Goal: Task Accomplishment & Management: Manage account settings

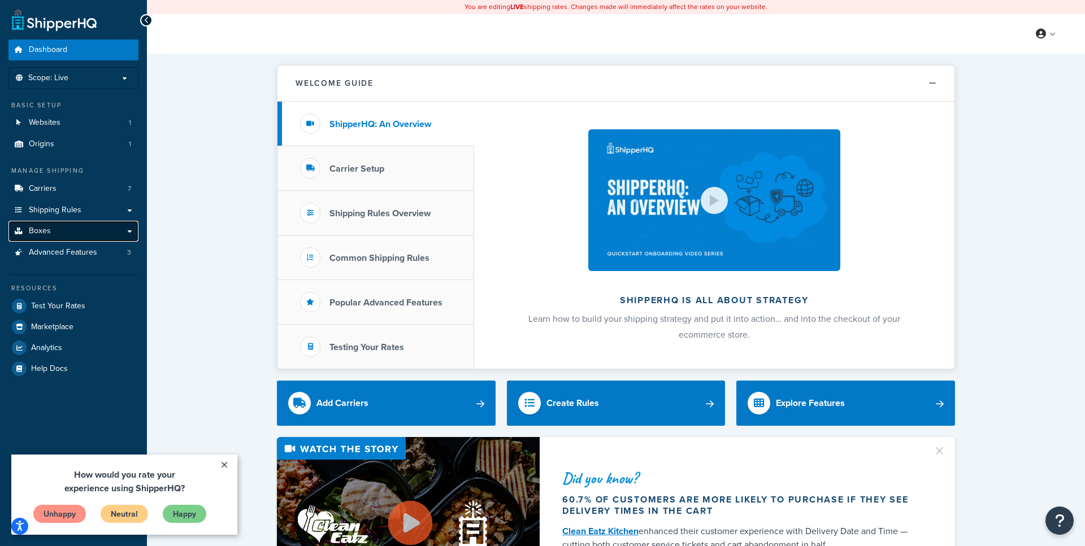
click at [76, 232] on link "Boxes" at bounding box center [73, 231] width 130 height 21
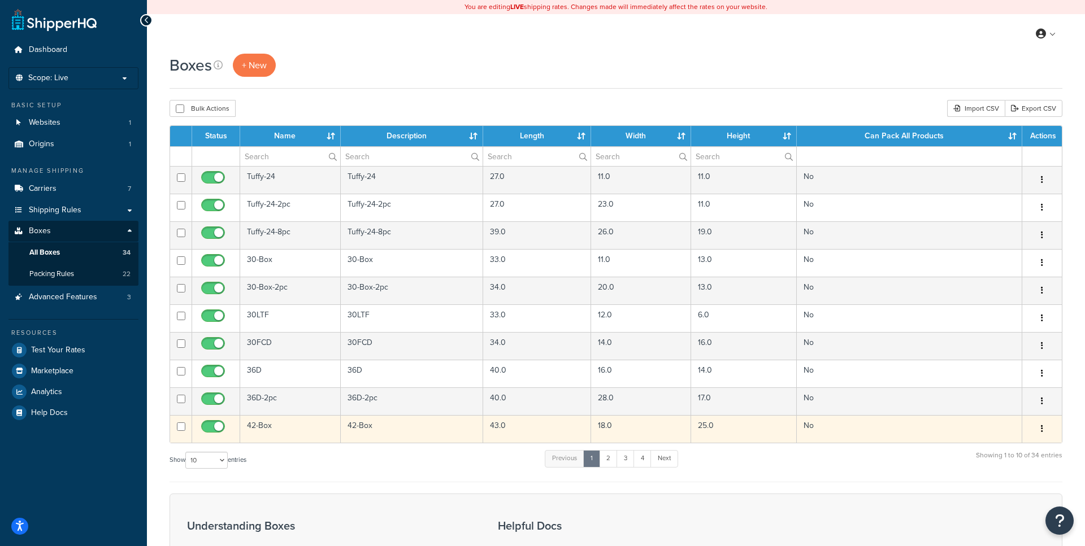
click at [1042, 430] on icon "button" at bounding box center [1042, 429] width 2 height 8
click at [994, 449] on link "Edit" at bounding box center [1004, 450] width 89 height 23
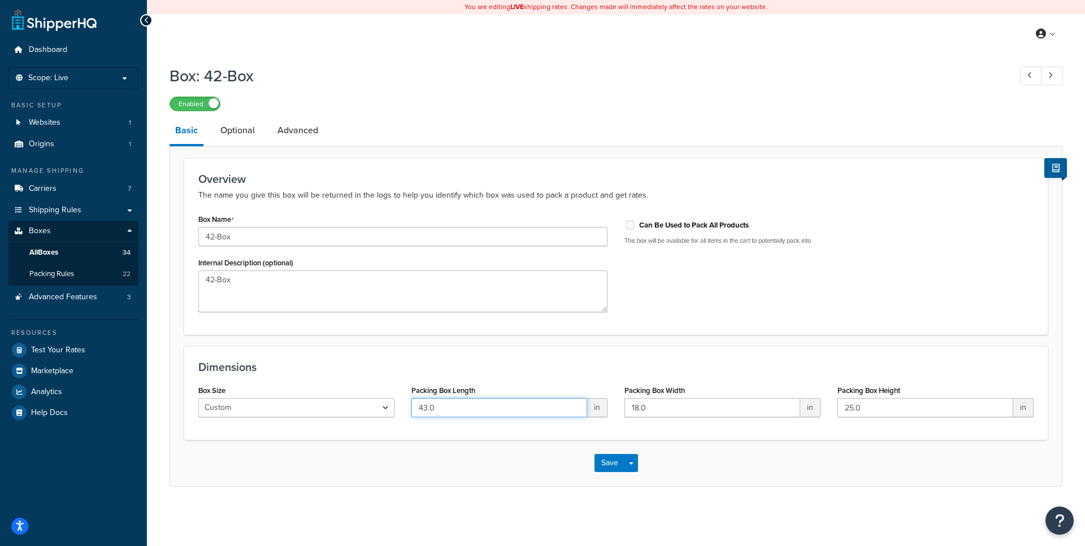
drag, startPoint x: 558, startPoint y: 414, endPoint x: 371, endPoint y: 414, distance: 187.0
click at [411, 414] on input "43.0" at bounding box center [499, 407] width 176 height 19
type input "44"
type input "19"
click at [614, 459] on button "Save" at bounding box center [609, 463] width 31 height 18
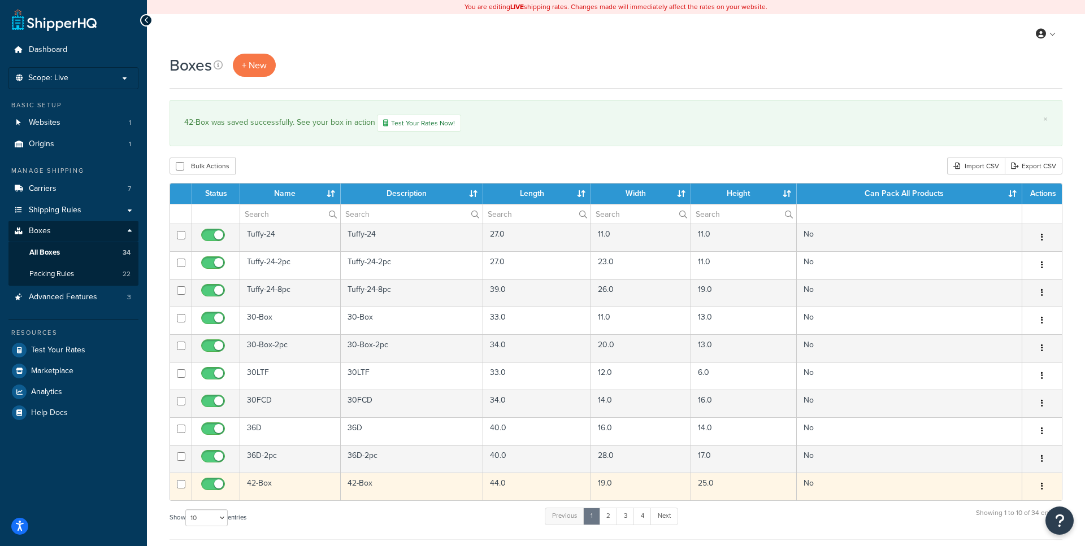
click at [1044, 491] on button "button" at bounding box center [1042, 487] width 16 height 18
click at [1011, 502] on link "Edit" at bounding box center [1004, 508] width 89 height 23
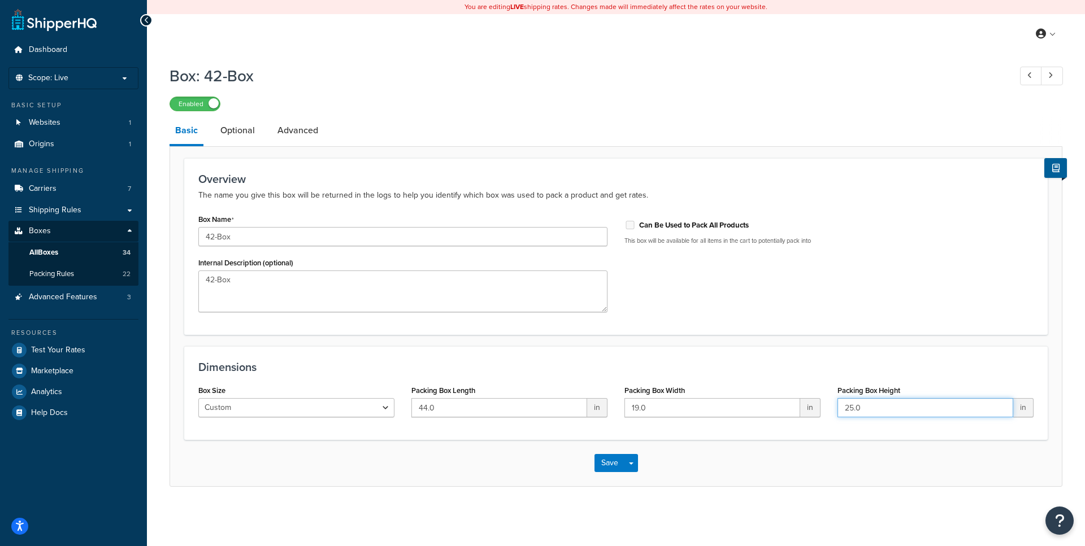
drag, startPoint x: 866, startPoint y: 417, endPoint x: 715, endPoint y: 409, distance: 151.1
click at [837, 409] on input "25.0" at bounding box center [925, 407] width 176 height 19
type input "26"
drag, startPoint x: 608, startPoint y: 466, endPoint x: 399, endPoint y: 420, distance: 214.0
click at [417, 439] on form "Overview The name you give this box will be returned in the logs to help you id…" at bounding box center [616, 322] width 892 height 328
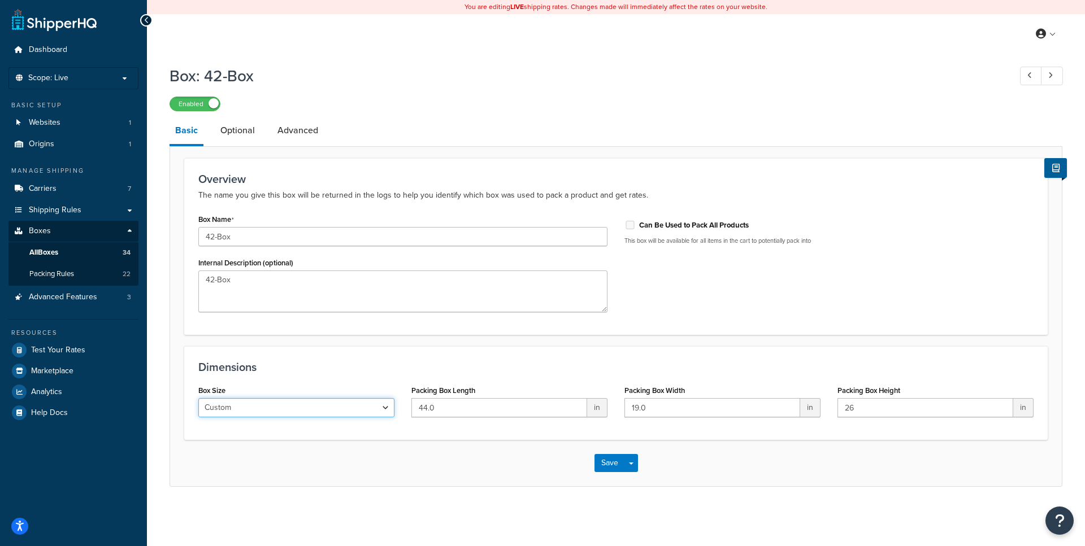
click at [198, 398] on select "Custom USPS Small Flat Box USPS Medium Flat Box USPS Large Flat Box USPS Flat E…" at bounding box center [296, 407] width 196 height 19
click at [384, 410] on select "Custom USPS Small Flat Box USPS Medium Flat Box USPS Large Flat Box USPS Flat E…" at bounding box center [296, 407] width 196 height 19
click at [595, 457] on button "Save" at bounding box center [609, 463] width 31 height 18
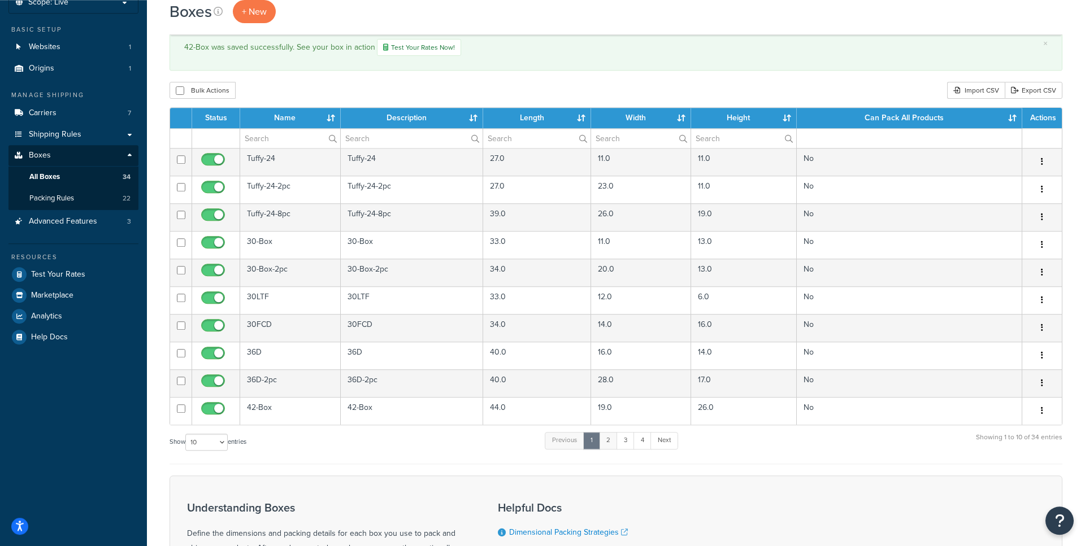
scroll to position [76, 0]
click at [609, 448] on link "2" at bounding box center [608, 440] width 19 height 17
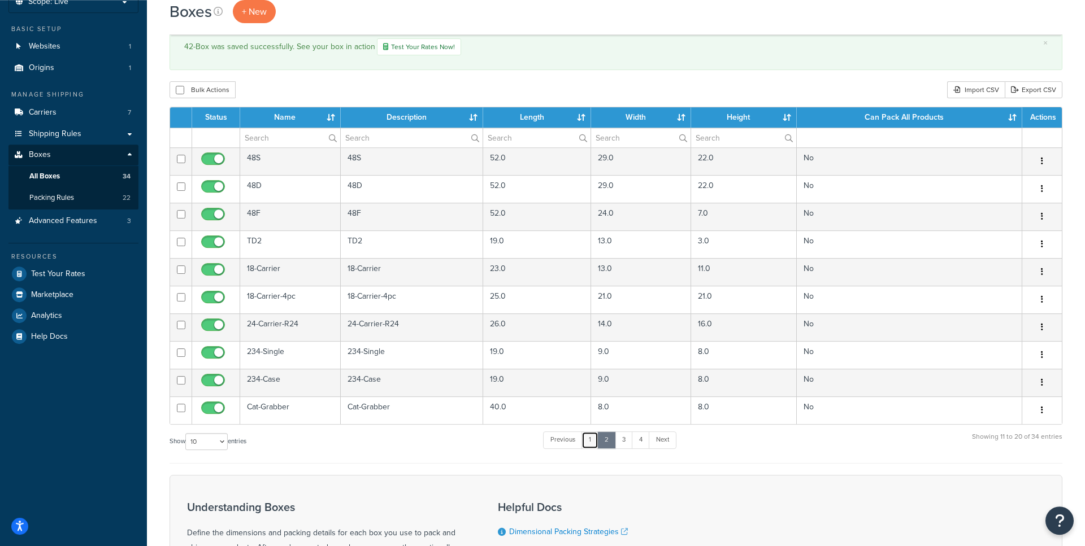
click at [585, 444] on link "1" at bounding box center [589, 440] width 17 height 17
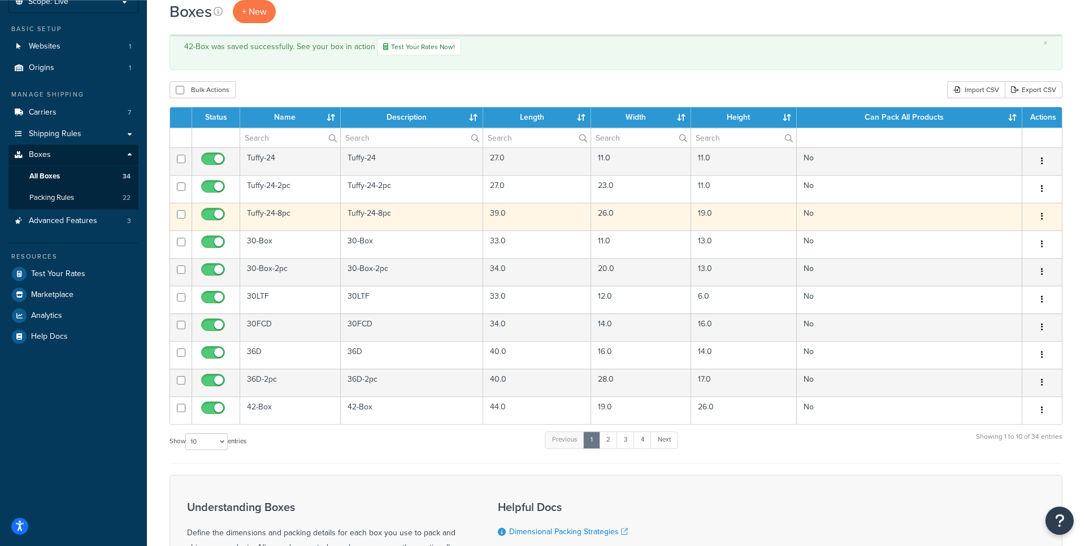
click at [1035, 219] on button "button" at bounding box center [1042, 217] width 16 height 18
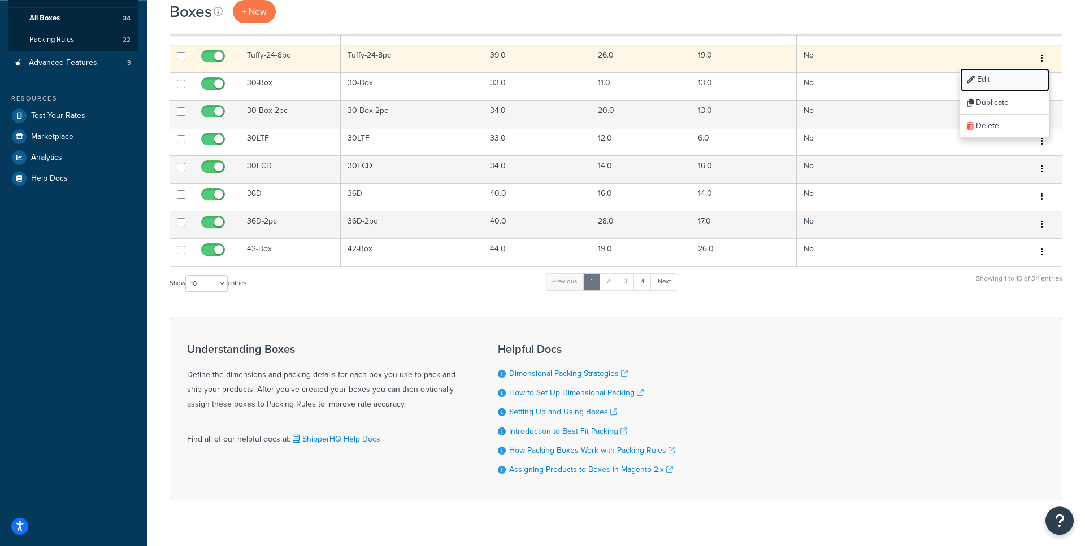
scroll to position [246, 0]
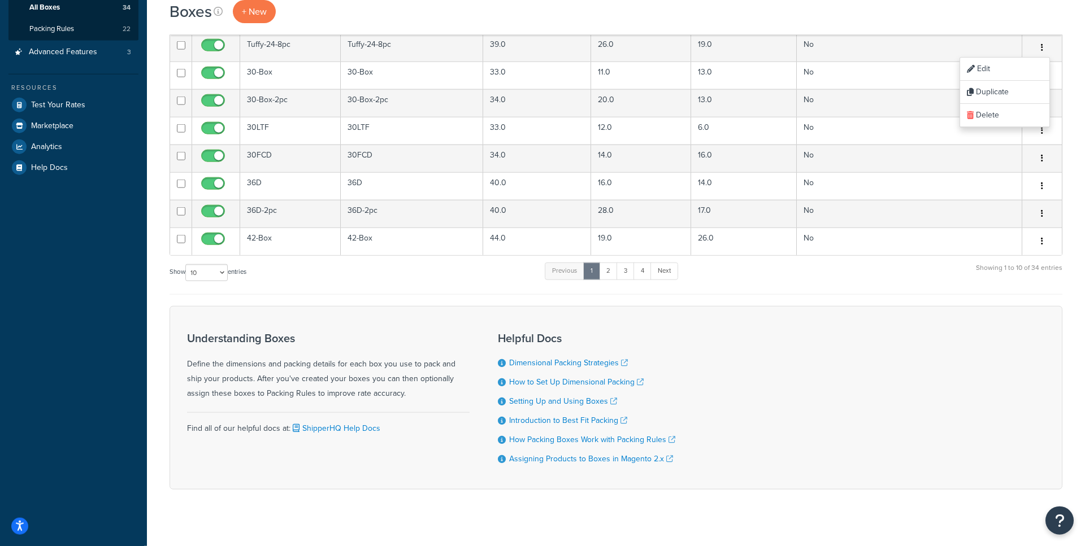
click at [783, 366] on div "Understanding Boxes Define the dimensions and packing details for each box you …" at bounding box center [616, 398] width 893 height 184
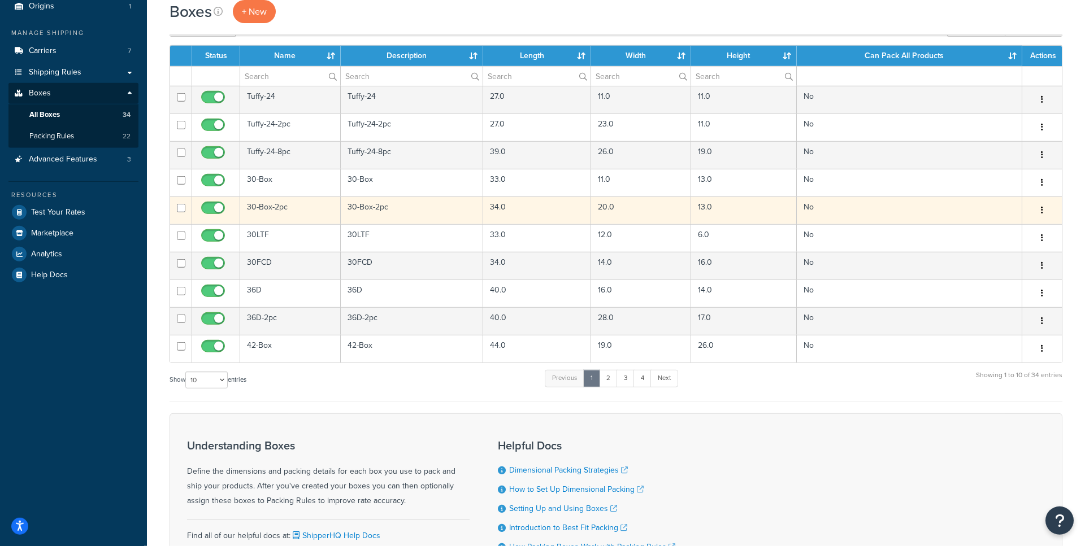
scroll to position [137, 0]
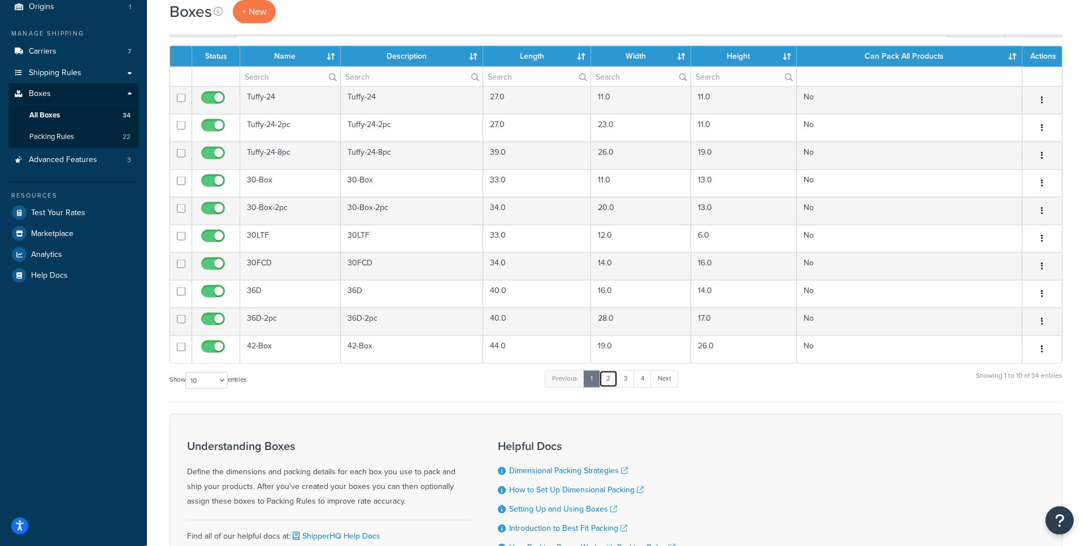
click at [614, 383] on link "2" at bounding box center [608, 379] width 19 height 17
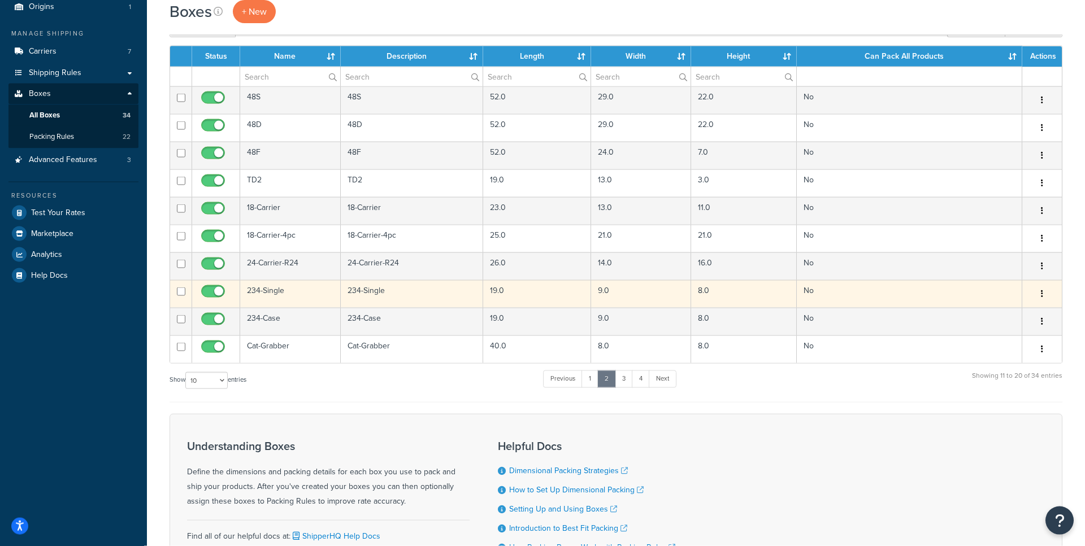
click at [1041, 298] on icon "button" at bounding box center [1042, 294] width 2 height 8
click at [1007, 310] on link "Edit" at bounding box center [1004, 315] width 89 height 23
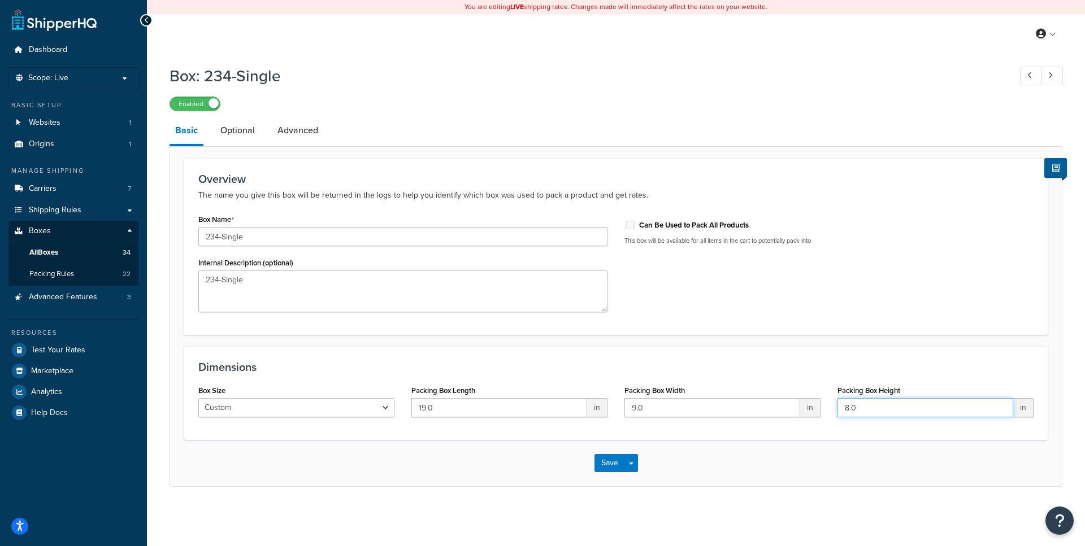
drag, startPoint x: 843, startPoint y: 408, endPoint x: 896, endPoint y: 413, distance: 53.4
click at [896, 413] on input "8.0" at bounding box center [925, 407] width 176 height 19
type input "9"
click at [606, 462] on button "Save" at bounding box center [609, 463] width 31 height 18
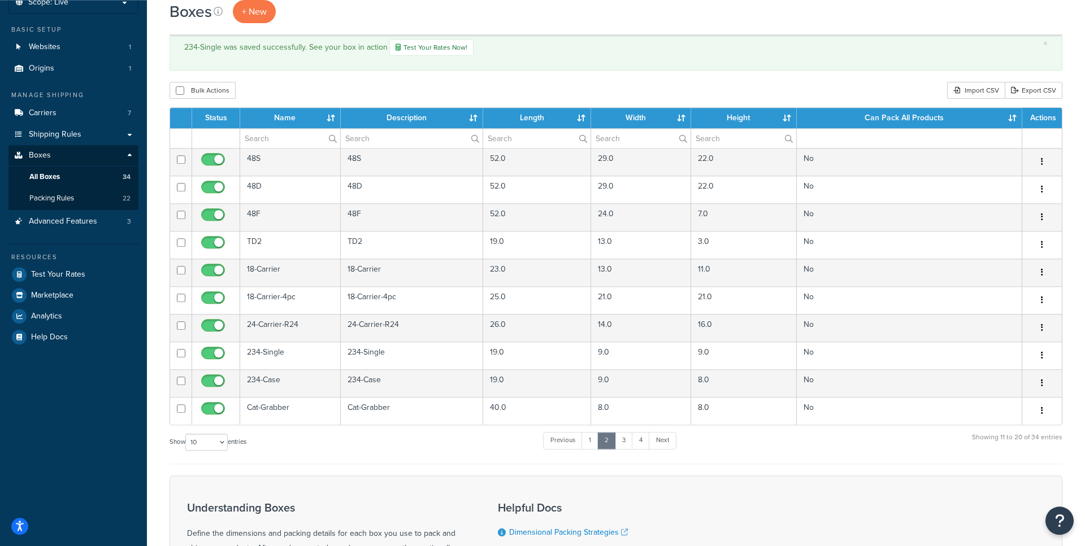
scroll to position [76, 0]
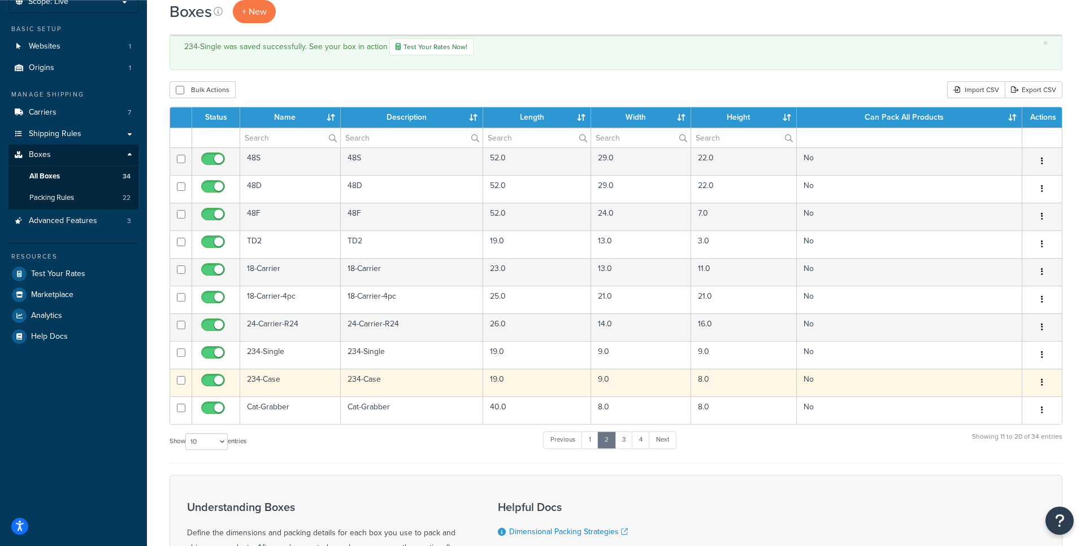
click at [1048, 384] on button "button" at bounding box center [1042, 383] width 16 height 18
click at [986, 400] on link "Edit" at bounding box center [1004, 404] width 89 height 23
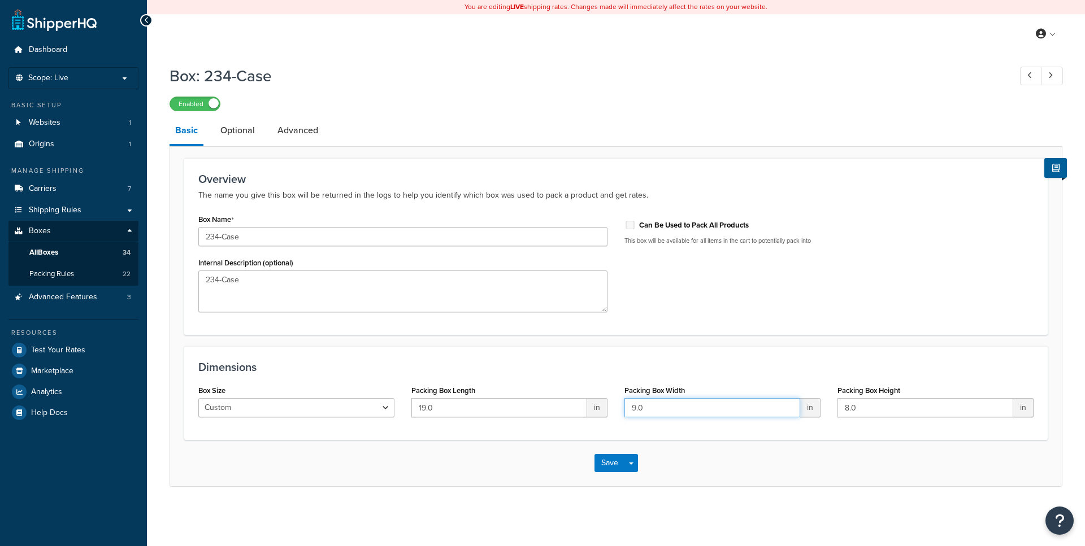
click at [697, 404] on input "9.0" at bounding box center [712, 407] width 176 height 19
drag, startPoint x: 881, startPoint y: 411, endPoint x: 599, endPoint y: 386, distance: 283.1
click at [837, 398] on input "8.0" at bounding box center [925, 407] width 176 height 19
type input "9"
click at [732, 480] on div "Save Save Dropdown Save and Edit Save and Duplicate Save and Create New" at bounding box center [616, 463] width 892 height 46
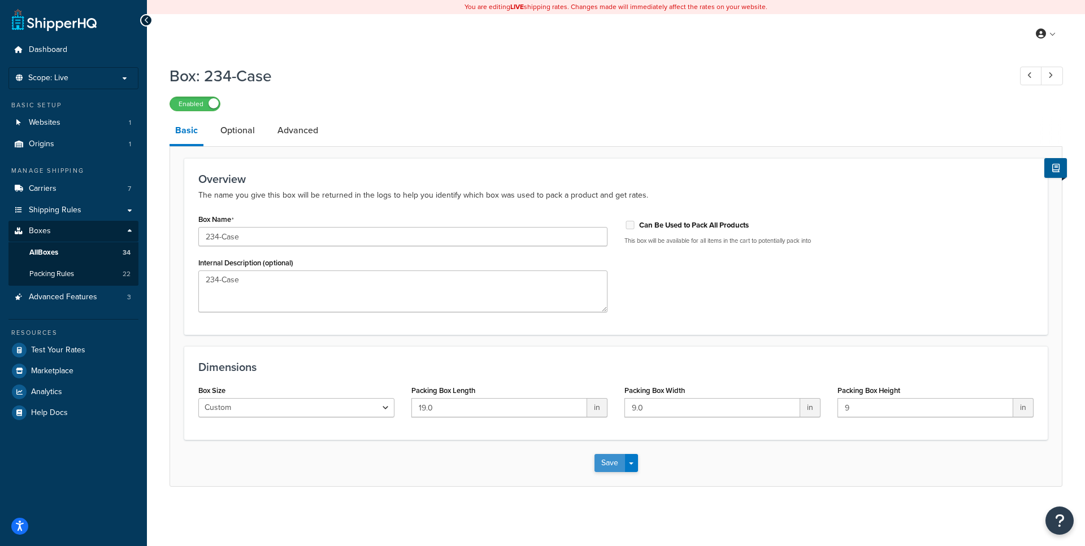
click at [619, 464] on button "Save" at bounding box center [609, 463] width 31 height 18
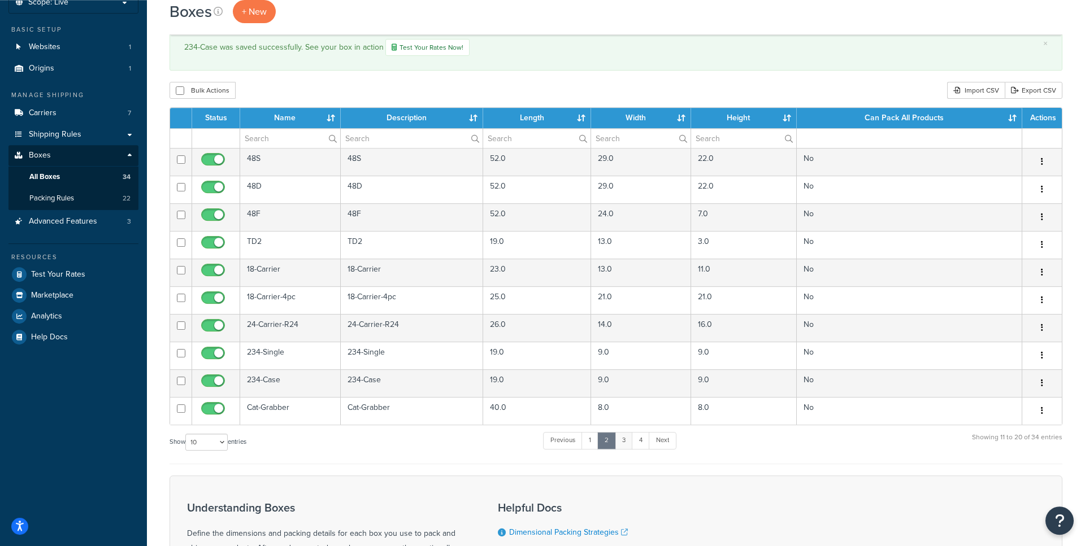
scroll to position [76, 0]
click at [630, 440] on link "3" at bounding box center [624, 440] width 18 height 17
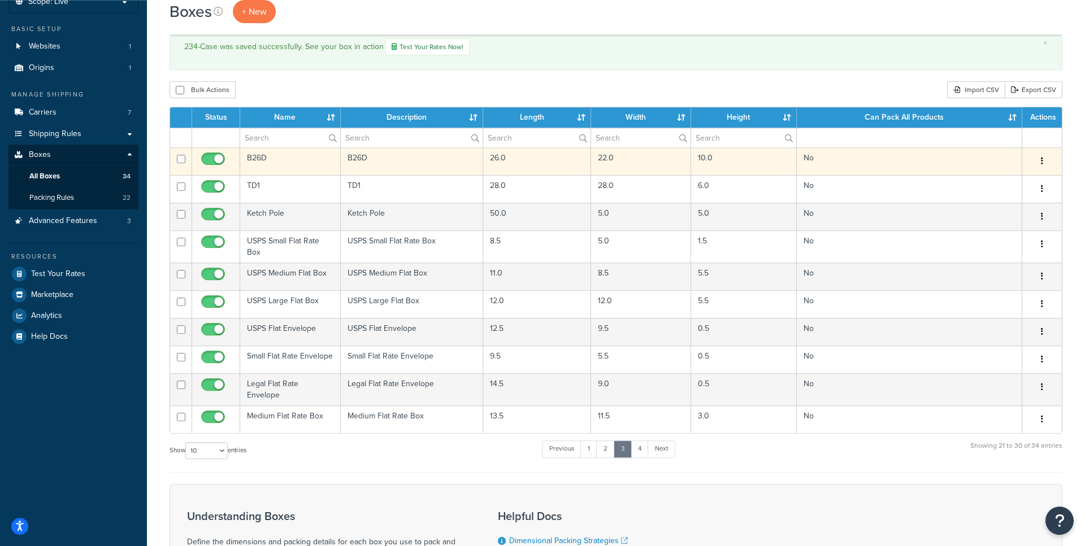
click at [1040, 161] on button "button" at bounding box center [1042, 162] width 16 height 18
click at [976, 190] on link "Edit" at bounding box center [1004, 182] width 89 height 23
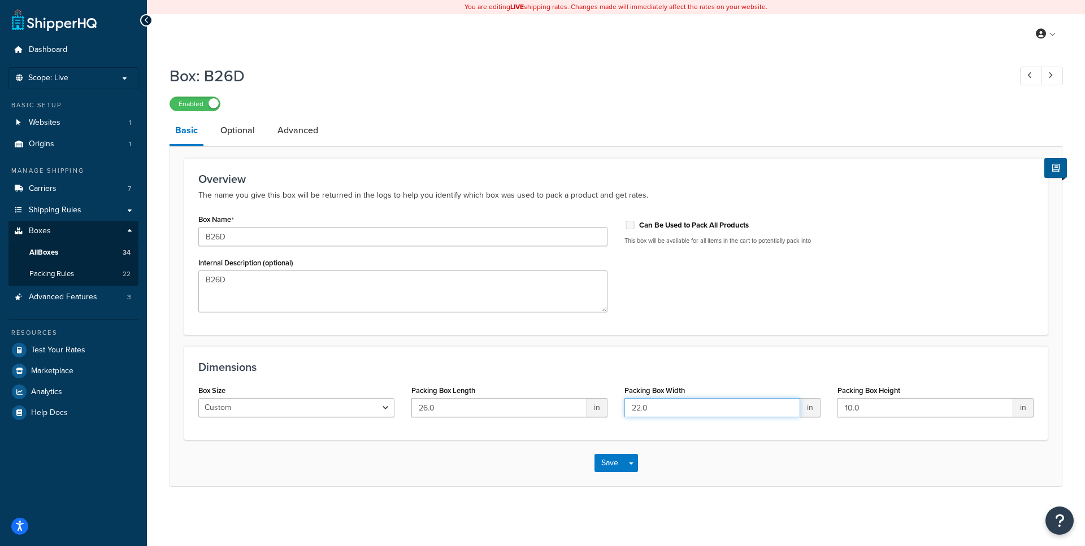
drag, startPoint x: 665, startPoint y: 411, endPoint x: 520, endPoint y: 407, distance: 145.3
click at [624, 407] on input "22.0" at bounding box center [712, 407] width 176 height 19
type input "23"
drag, startPoint x: 910, startPoint y: 409, endPoint x: 711, endPoint y: 413, distance: 199.0
click at [837, 413] on input "10.0" at bounding box center [925, 407] width 176 height 19
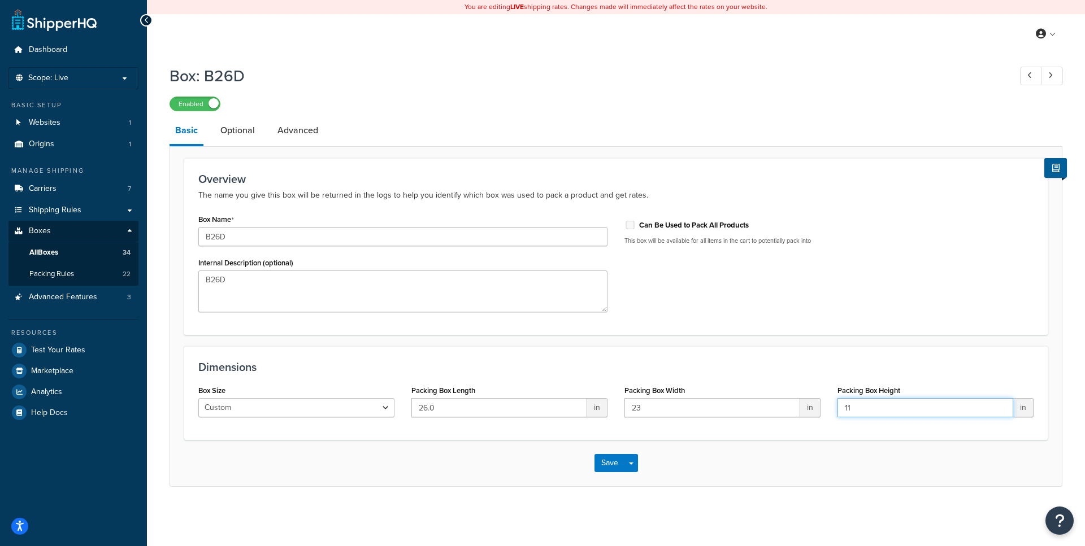
type input "11"
drag, startPoint x: 444, startPoint y: 413, endPoint x: 356, endPoint y: 392, distance: 90.6
click at [411, 401] on input "26.0" at bounding box center [499, 407] width 176 height 19
type input "27"
click at [621, 462] on button "Save" at bounding box center [609, 463] width 31 height 18
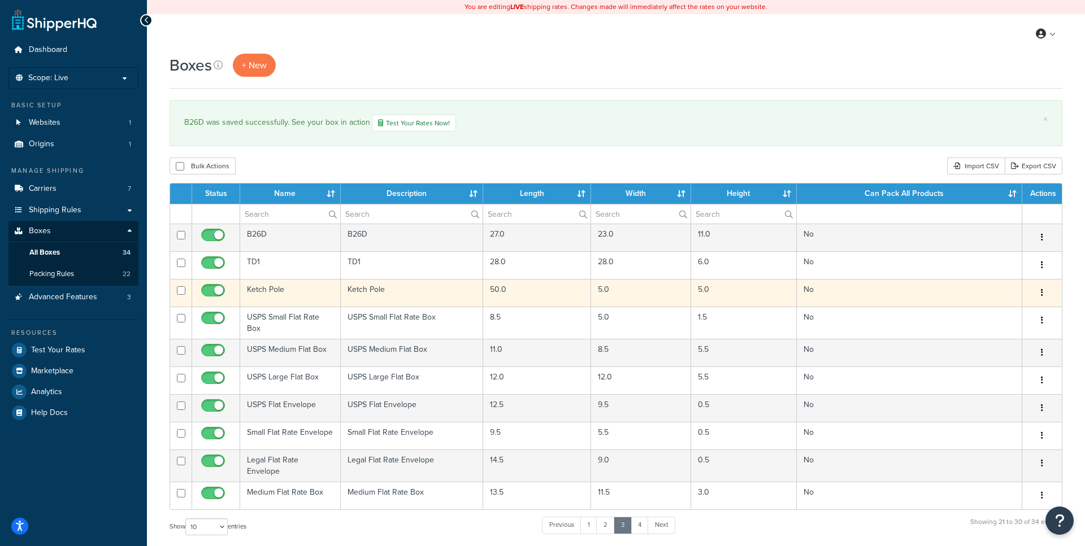
click at [1049, 298] on button "button" at bounding box center [1042, 293] width 16 height 18
click at [1010, 311] on link "Edit" at bounding box center [1004, 314] width 89 height 23
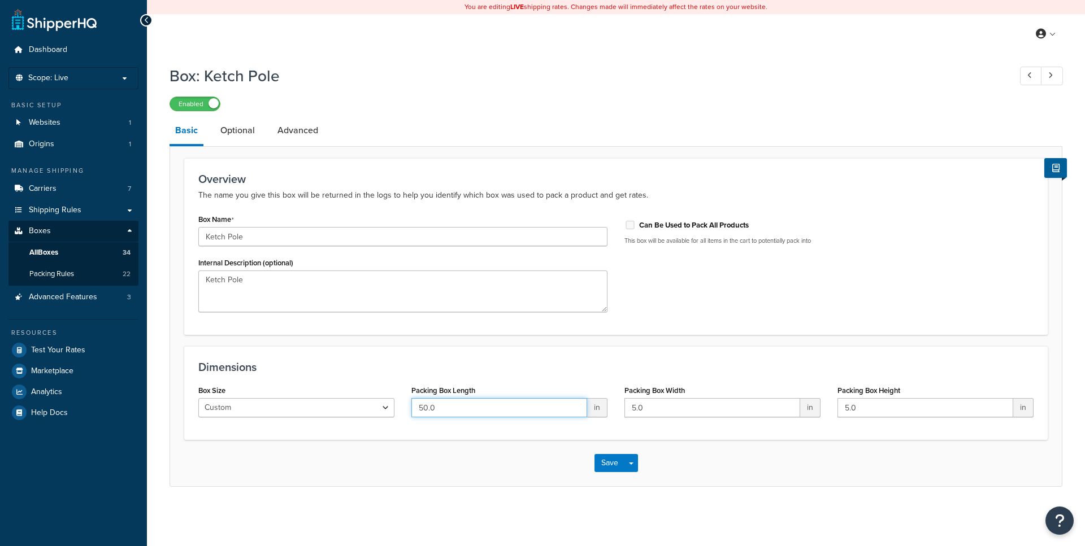
drag, startPoint x: 449, startPoint y: 407, endPoint x: 255, endPoint y: 383, distance: 195.3
click at [411, 398] on input "50.0" at bounding box center [499, 407] width 176 height 19
type input "51"
type input "6"
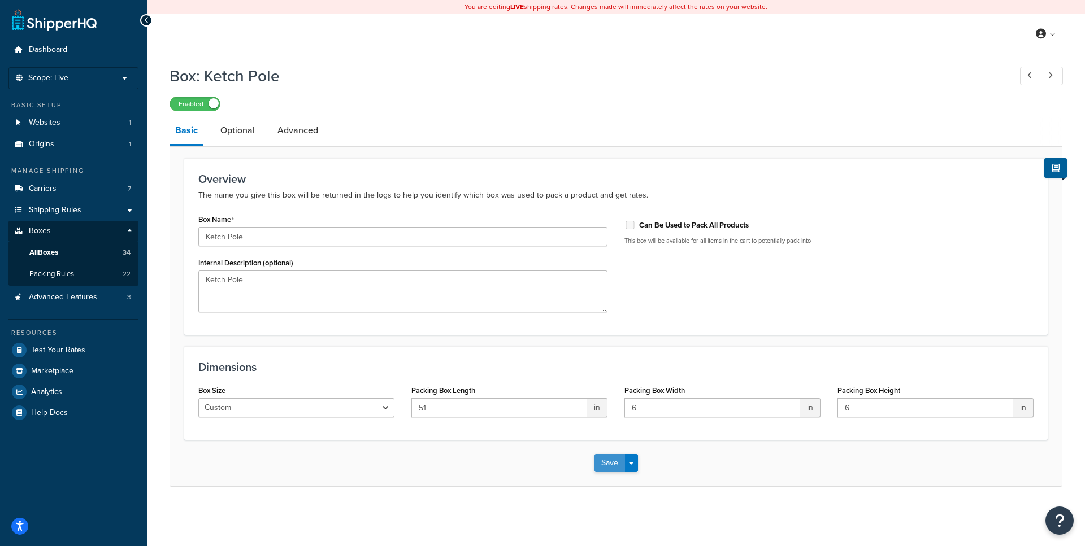
click at [611, 467] on button "Save" at bounding box center [609, 463] width 31 height 18
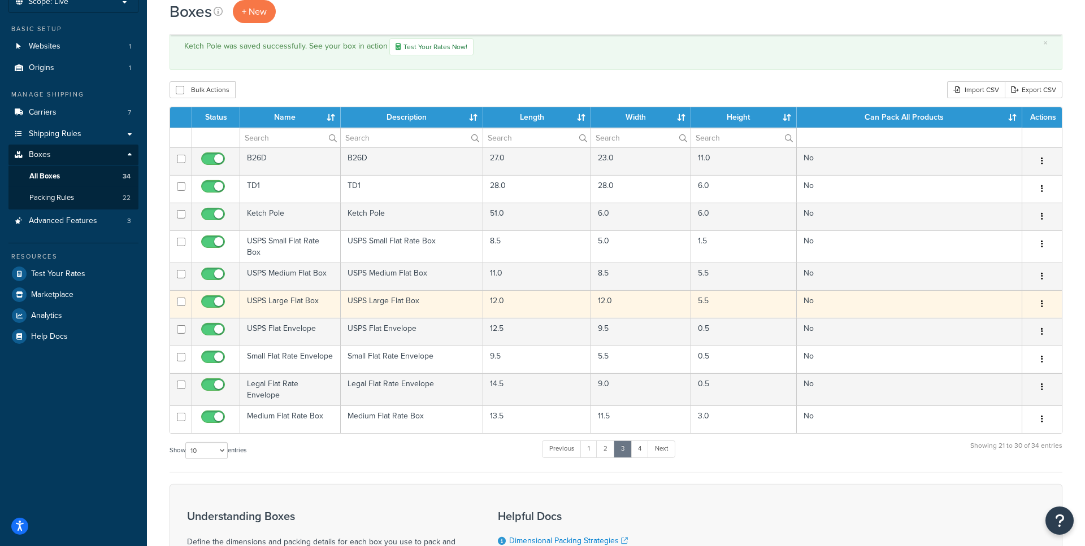
scroll to position [77, 0]
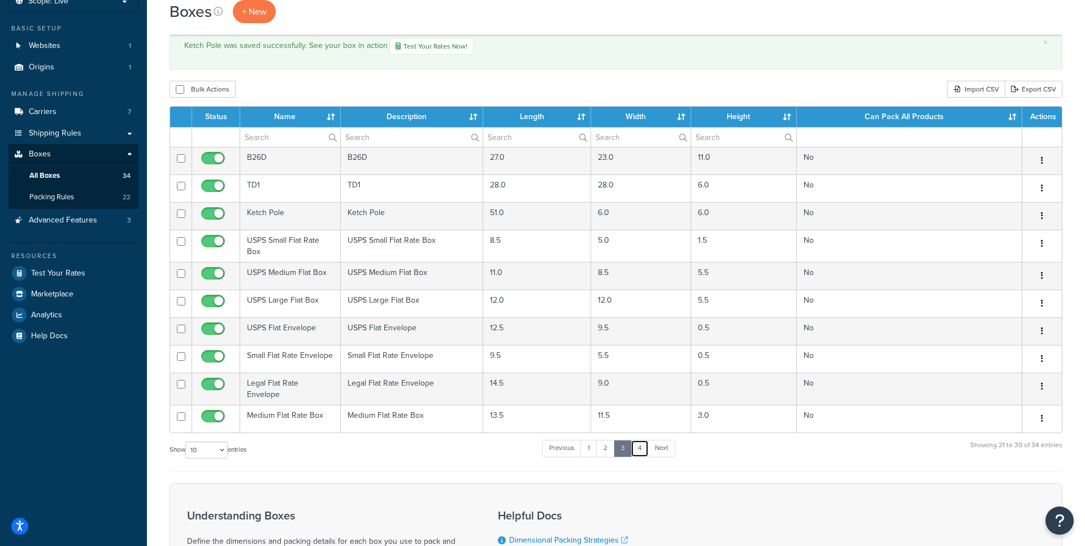
click at [642, 442] on link "4" at bounding box center [640, 448] width 18 height 17
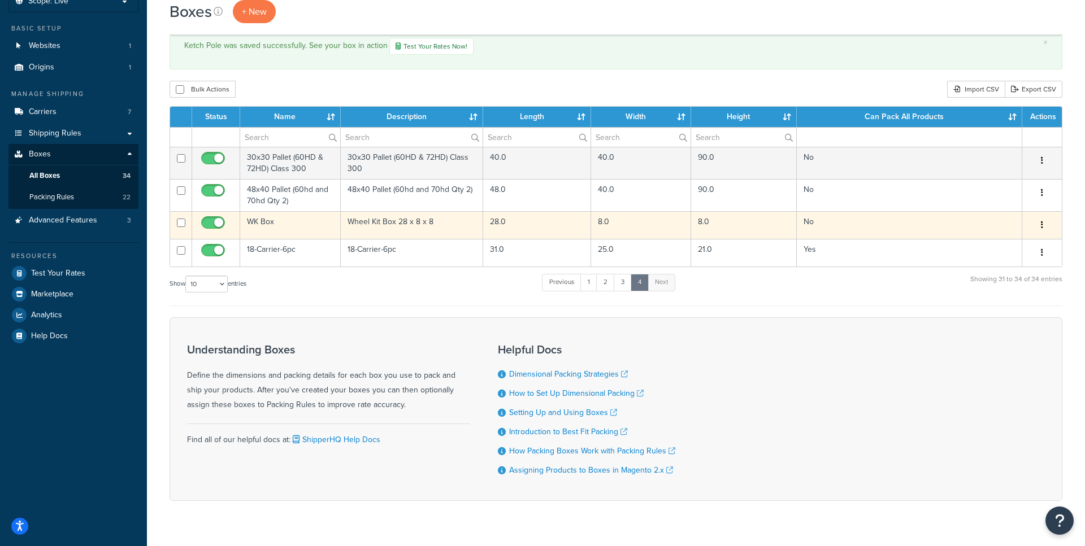
click at [1042, 229] on icon "button" at bounding box center [1042, 225] width 2 height 8
click at [997, 245] on link "Edit" at bounding box center [1004, 246] width 89 height 23
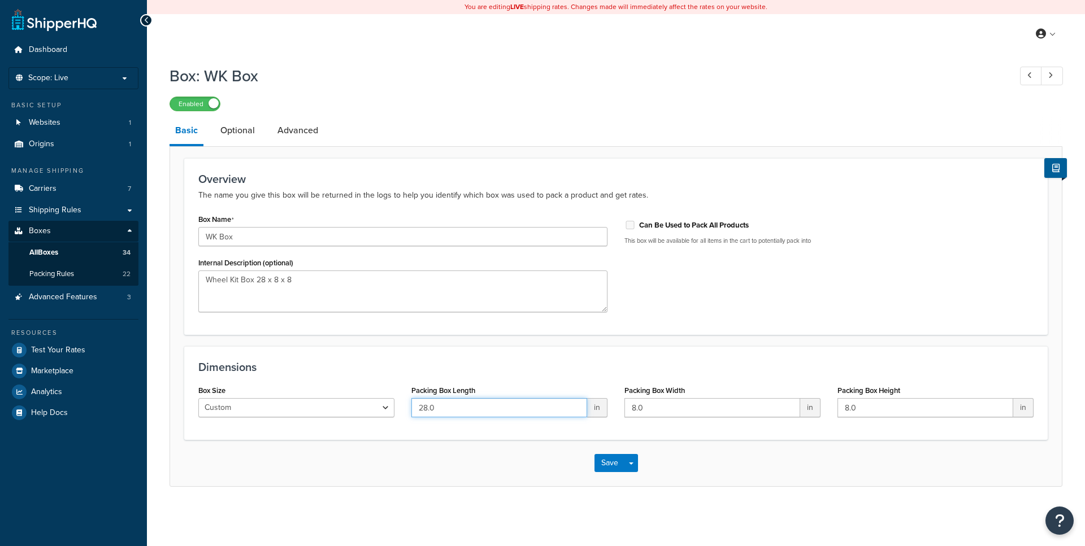
drag, startPoint x: 276, startPoint y: 394, endPoint x: 198, endPoint y: 387, distance: 78.3
click at [411, 398] on input "28.0" at bounding box center [499, 407] width 176 height 19
type input "29"
type input "9"
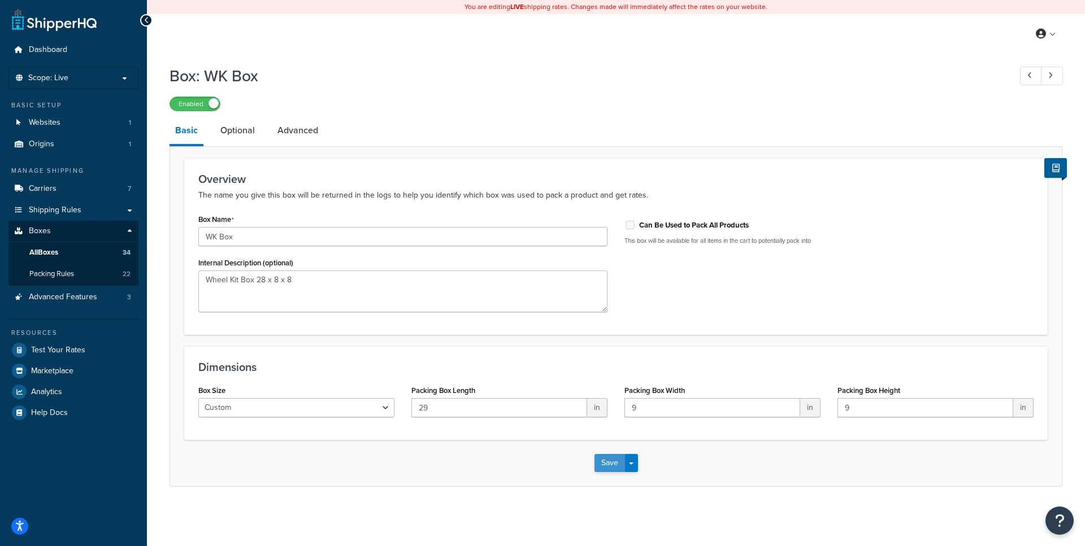
click at [607, 458] on button "Save" at bounding box center [609, 463] width 31 height 18
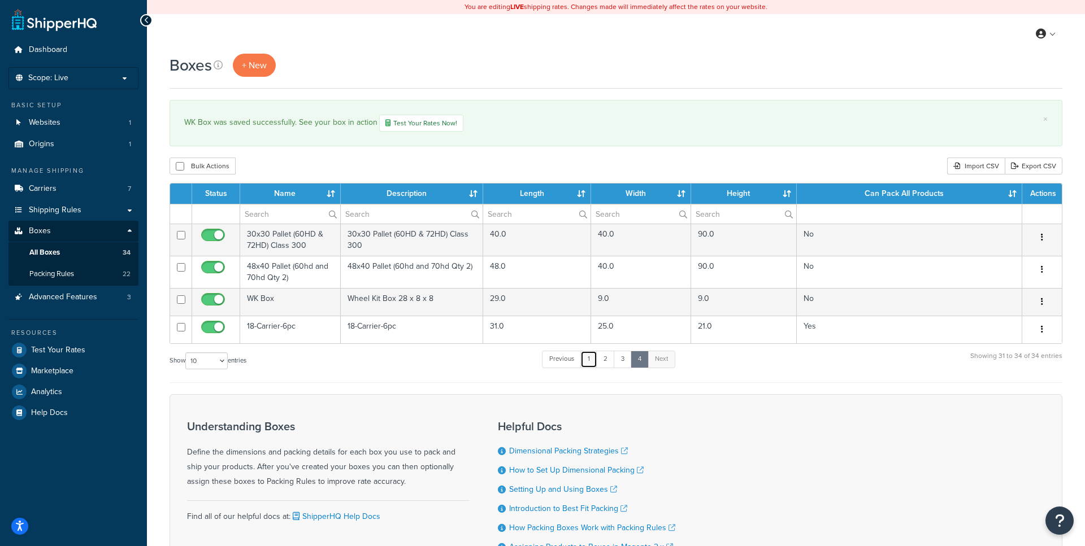
click at [591, 360] on link "1" at bounding box center [588, 359] width 17 height 17
